Goal: Transaction & Acquisition: Book appointment/travel/reservation

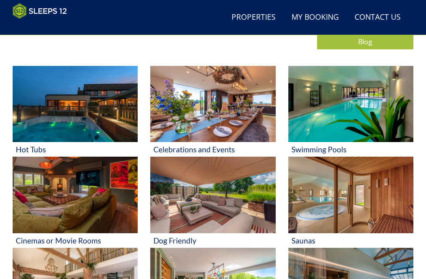
scroll to position [299, 0]
click at [69, 117] on img at bounding box center [75, 104] width 125 height 76
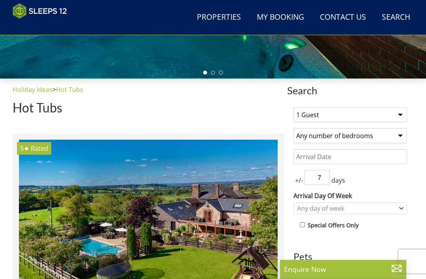
scroll to position [223, 0]
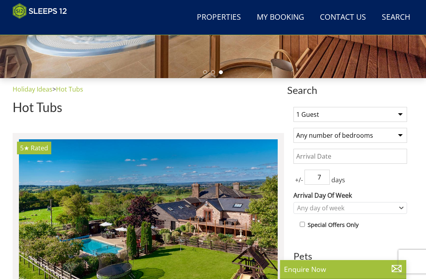
click at [400, 115] on select "1 Guest 2 Guests 3 Guests 4 Guests 5 Guests 6 Guests 7 Guests 8 Guests 9 Guests…" at bounding box center [351, 114] width 114 height 15
select select "9"
click at [400, 135] on select "Any number of bedrooms 1 Bedroom 2 Bedrooms 3 Bedrooms 4 Bedrooms 5 Bedrooms 6 …" at bounding box center [351, 135] width 114 height 15
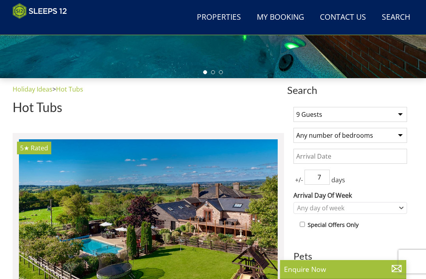
select select "7"
click at [390, 152] on input "Date" at bounding box center [351, 156] width 114 height 15
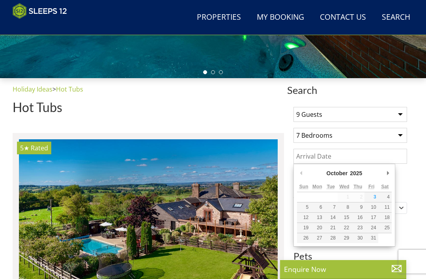
scroll to position [222, 0]
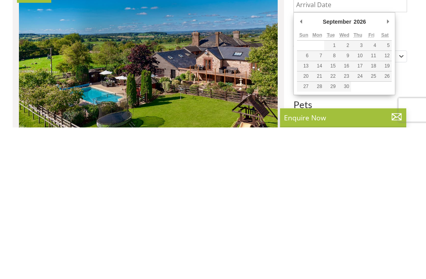
type input "[DATE]"
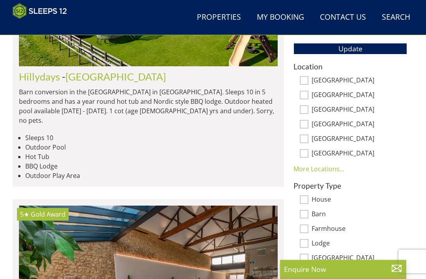
scroll to position [463, 0]
click at [350, 49] on span "Update" at bounding box center [351, 48] width 24 height 9
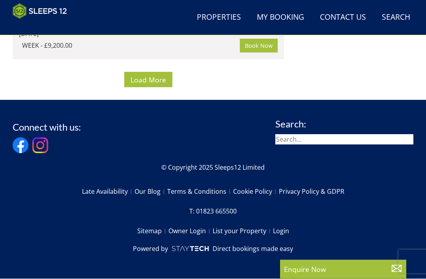
scroll to position [7836, 0]
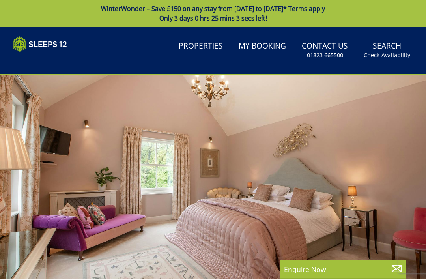
select select "9"
select select "7"
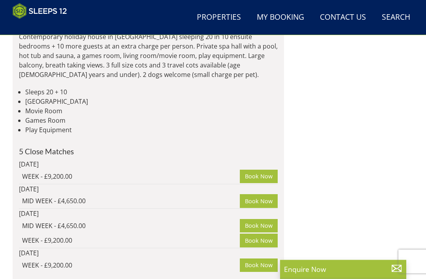
scroll to position [6779, 0]
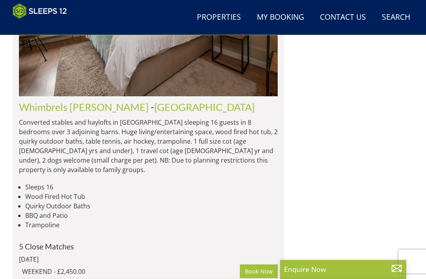
scroll to position [6669, 0]
click at [226, 19] on link "Properties" at bounding box center [219, 18] width 51 height 18
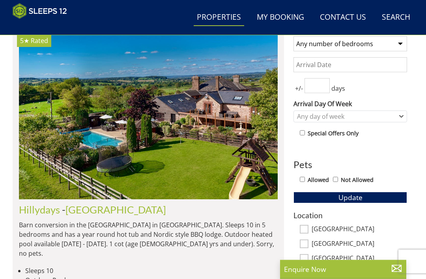
scroll to position [314, 0]
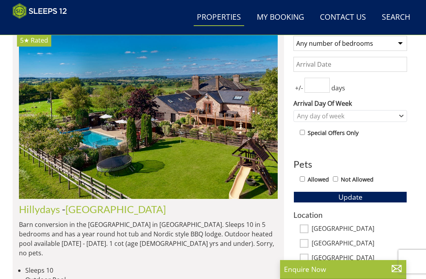
click at [399, 47] on select "Any number of bedrooms 1 Bedroom 2 Bedrooms 3 Bedrooms 4 Bedrooms 5 Bedrooms 6 …" at bounding box center [351, 43] width 114 height 15
select select "7"
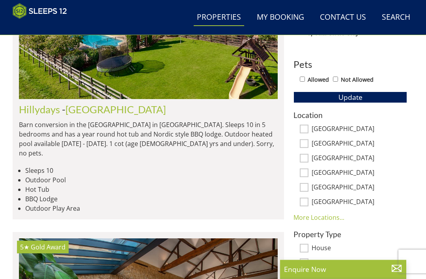
scroll to position [414, 0]
click at [325, 214] on link "More Locations..." at bounding box center [319, 217] width 51 height 9
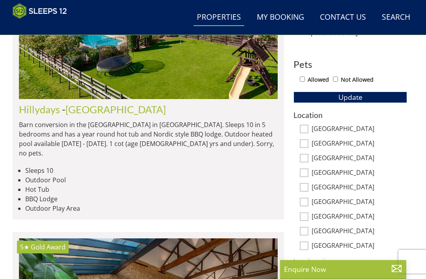
click at [305, 247] on input "[GEOGRAPHIC_DATA]" at bounding box center [304, 245] width 9 height 9
checkbox input "true"
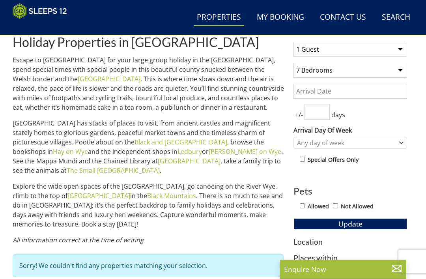
scroll to position [247, 0]
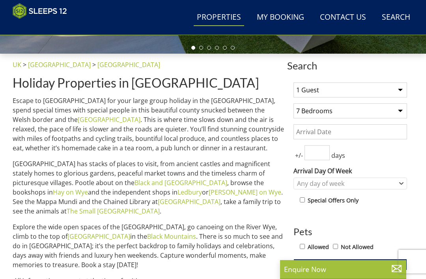
click at [399, 93] on select "1 Guest 2 Guests 3 Guests 4 Guests 5 Guests 6 Guests 7 Guests 8 Guests 9 Guests…" at bounding box center [351, 89] width 114 height 15
select select "9"
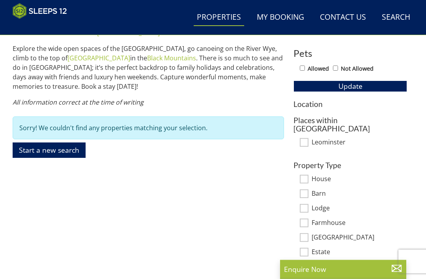
scroll to position [425, 0]
click at [367, 112] on turbo-frame "Location Places within [GEOGRAPHIC_DATA] [GEOGRAPHIC_DATA]" at bounding box center [351, 123] width 114 height 47
click at [307, 102] on h3 "Location" at bounding box center [351, 104] width 114 height 8
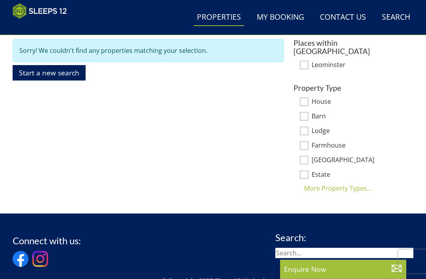
scroll to position [503, 0]
click at [355, 183] on div "More Property Types..." at bounding box center [351, 187] width 114 height 9
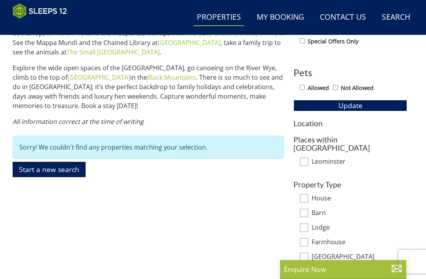
scroll to position [407, 0]
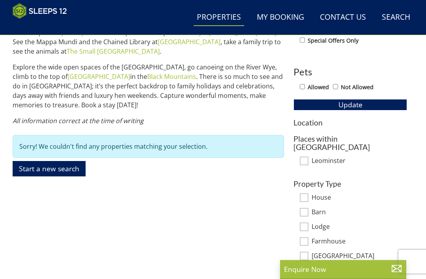
click at [352, 136] on h3 "Places within [GEOGRAPHIC_DATA]" at bounding box center [351, 143] width 114 height 17
click at [347, 103] on span "Update" at bounding box center [351, 104] width 24 height 9
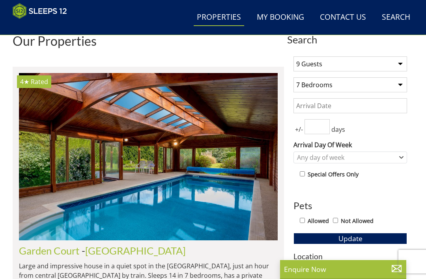
scroll to position [273, 0]
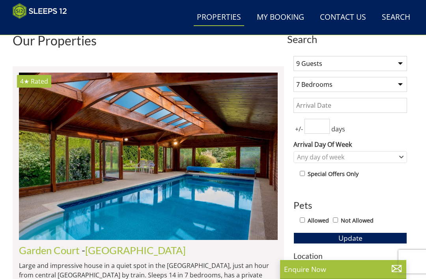
click at [393, 102] on input "Date" at bounding box center [351, 105] width 114 height 15
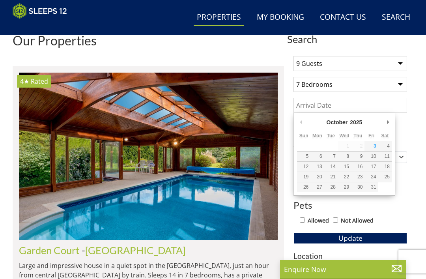
scroll to position [273, 0]
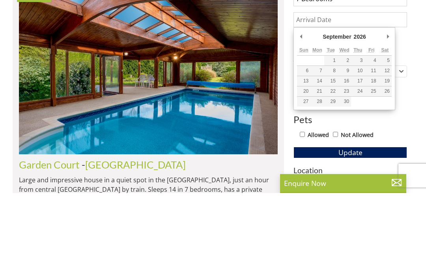
type input "[DATE]"
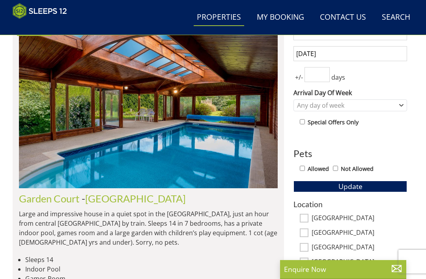
scroll to position [322, 0]
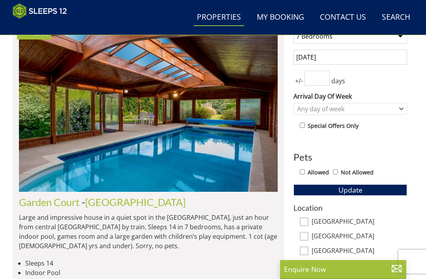
click at [322, 75] on input "number" at bounding box center [317, 78] width 25 height 15
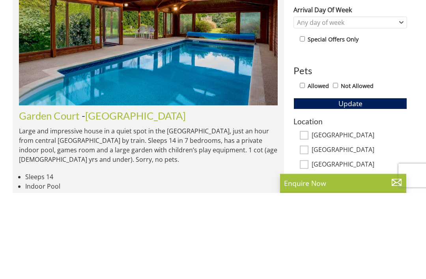
type input "7"
click at [348, 185] on span "Update" at bounding box center [351, 189] width 24 height 9
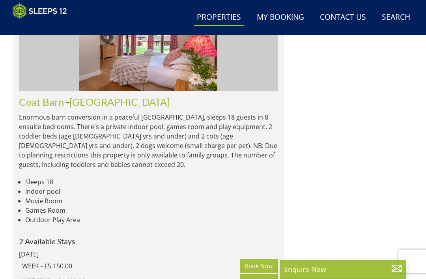
scroll to position [3420, 0]
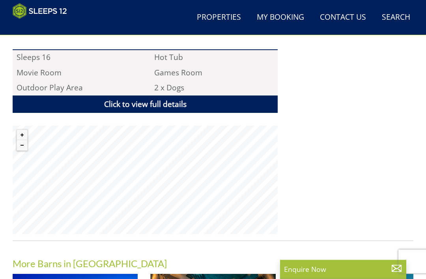
scroll to position [538, 0]
click at [235, 95] on link "Click to view full details" at bounding box center [145, 104] width 265 height 18
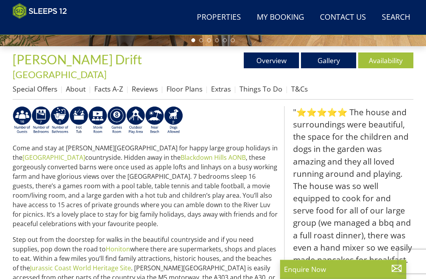
scroll to position [254, 0]
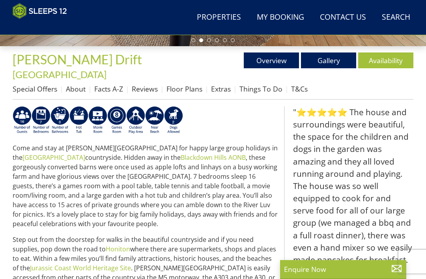
click at [184, 84] on link "Floor Plans" at bounding box center [185, 88] width 36 height 9
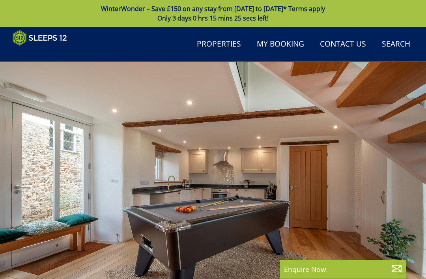
scroll to position [254, 0]
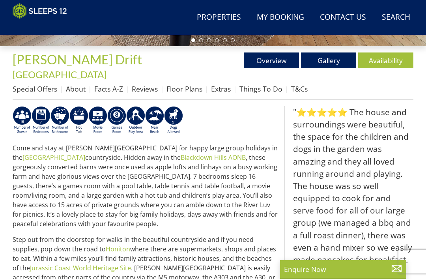
select select "9"
select select "7"
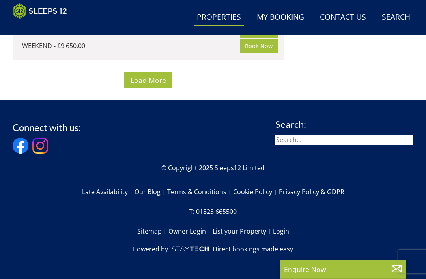
scroll to position [9304, 0]
click at [149, 85] on span "Load More" at bounding box center [149, 79] width 36 height 9
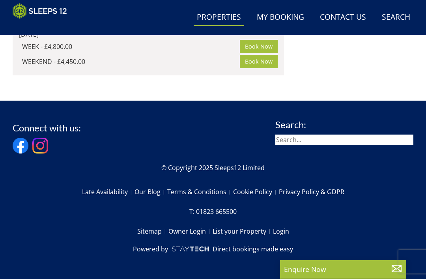
scroll to position [16661, 0]
